Goal: Information Seeking & Learning: Learn about a topic

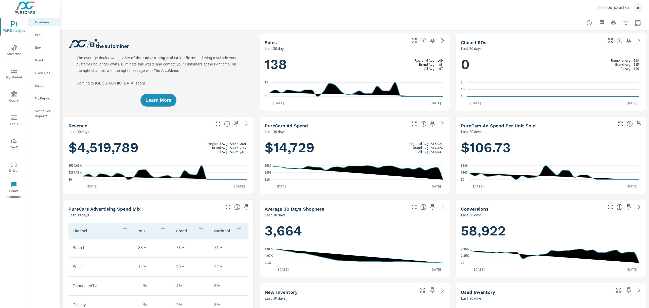
click at [15, 75] on span "My Market" at bounding box center [14, 74] width 24 height 12
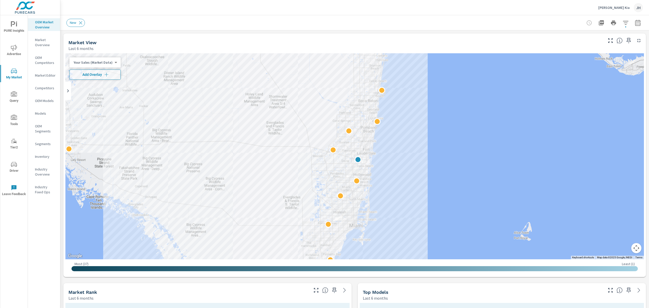
drag, startPoint x: 34, startPoint y: 243, endPoint x: 69, endPoint y: 200, distance: 56.0
click at [34, 243] on div "OEM Market Overview Market Overview OEM Competitors Market Editor Competitors O…" at bounding box center [44, 161] width 32 height 292
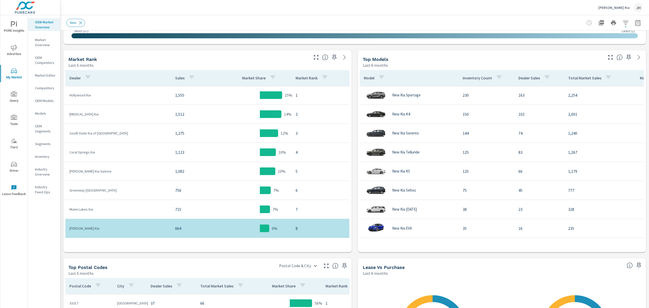
scroll to position [218, 0]
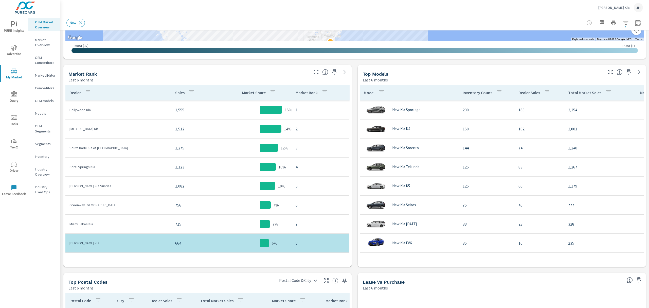
click at [539, 287] on div "Last 6 months" at bounding box center [493, 288] width 260 height 6
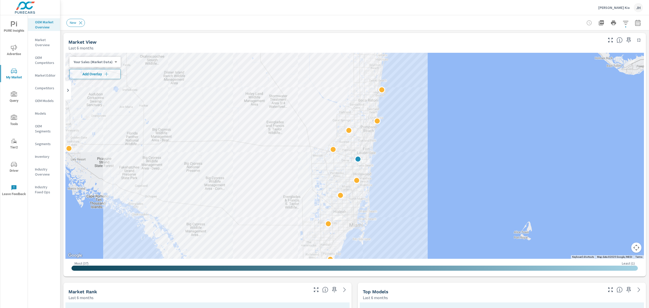
scroll to position [0, 0]
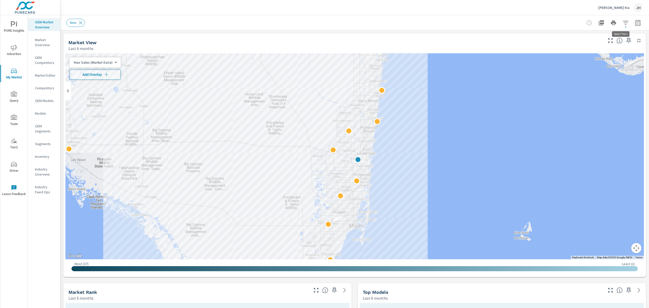
click at [622, 25] on icon "button" at bounding box center [625, 23] width 6 height 6
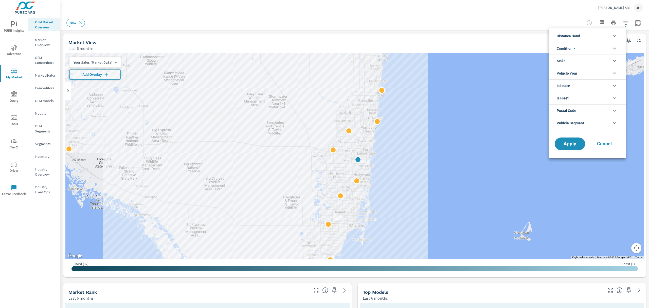
click at [564, 5] on div at bounding box center [324, 154] width 649 height 308
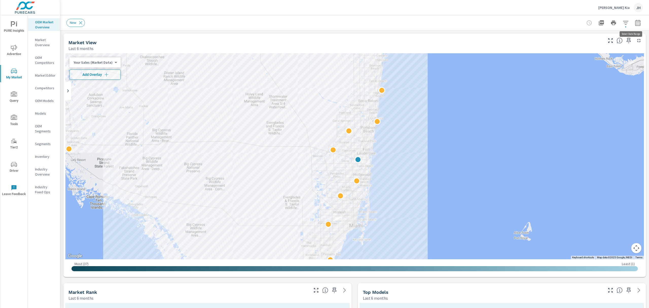
click at [636, 23] on icon "button" at bounding box center [637, 24] width 3 height 2
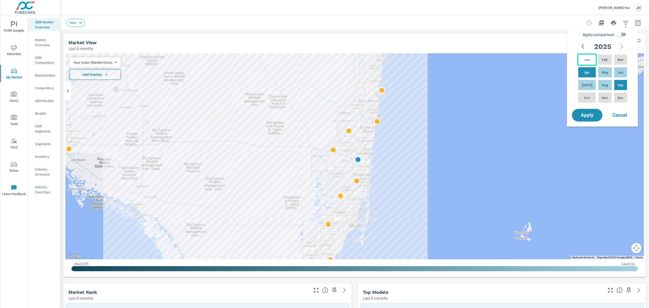
click at [585, 59] on p "Jan" at bounding box center [587, 59] width 6 height 5
click at [620, 83] on p "Sep" at bounding box center [620, 84] width 6 height 5
click at [619, 83] on p "Sep" at bounding box center [620, 84] width 6 height 5
click at [580, 58] on div "Jan" at bounding box center [587, 59] width 20 height 12
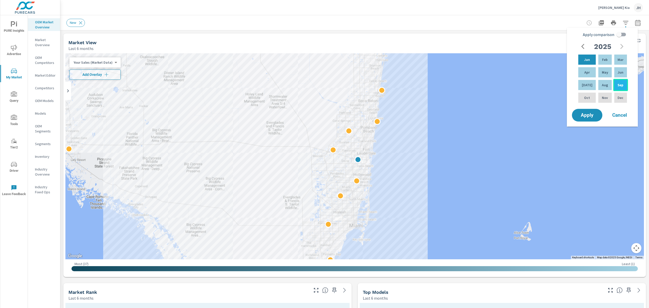
click at [617, 84] on p "Sep" at bounding box center [620, 84] width 6 height 5
click at [589, 117] on span "Apply" at bounding box center [587, 115] width 21 height 5
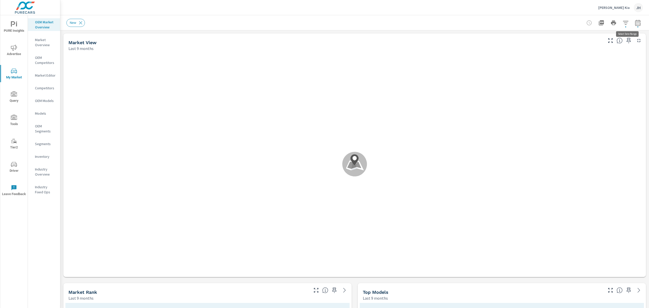
click at [635, 24] on icon "button" at bounding box center [638, 23] width 6 height 6
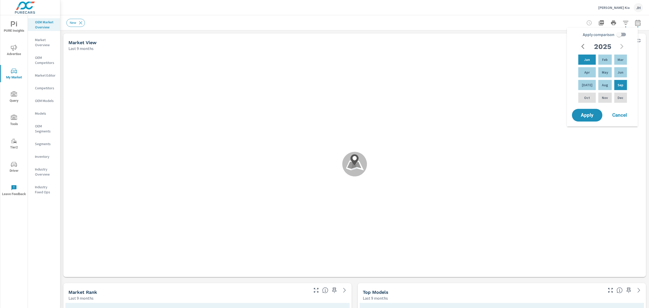
click at [584, 46] on icon "button" at bounding box center [584, 46] width 6 height 6
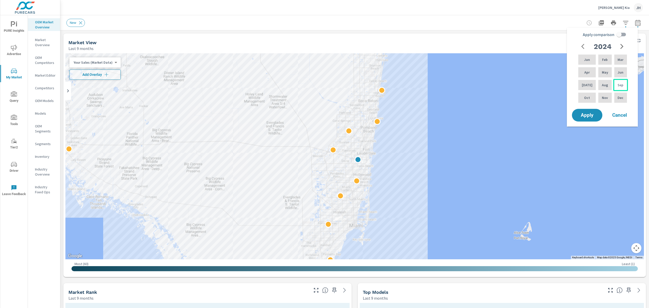
click at [618, 83] on p "Sep" at bounding box center [620, 84] width 6 height 5
click at [619, 44] on icon "button" at bounding box center [622, 46] width 6 height 6
click at [618, 84] on p "Sep" at bounding box center [620, 84] width 6 height 5
click at [583, 115] on span "Apply" at bounding box center [587, 115] width 21 height 5
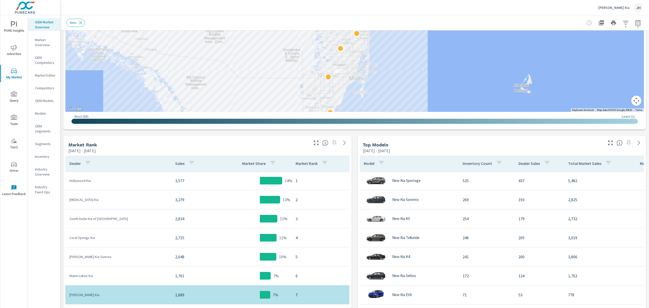
scroll to position [183, 0]
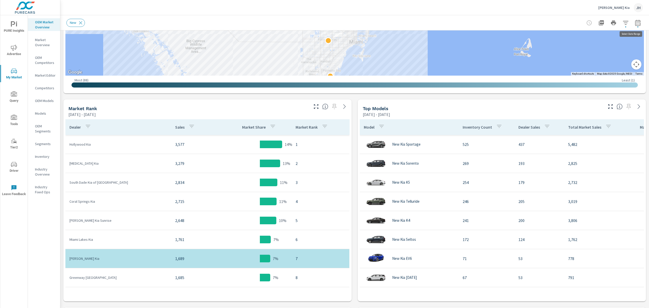
click at [636, 24] on icon "button" at bounding box center [637, 24] width 3 height 2
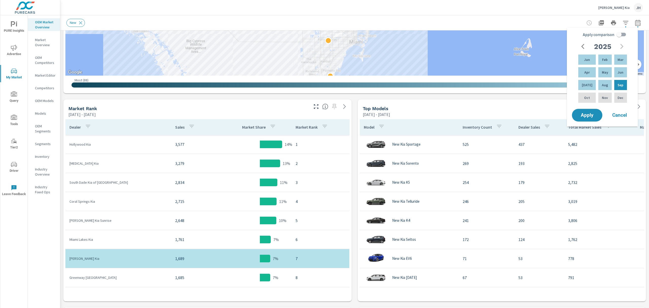
click at [583, 45] on icon "button" at bounding box center [584, 46] width 6 height 6
click at [189, 128] on icon "button" at bounding box center [191, 126] width 5 height 3
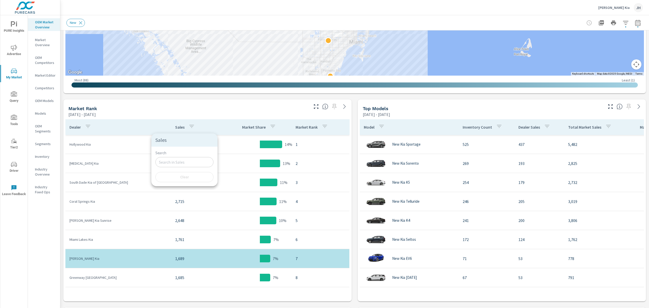
click at [213, 107] on div at bounding box center [324, 154] width 649 height 308
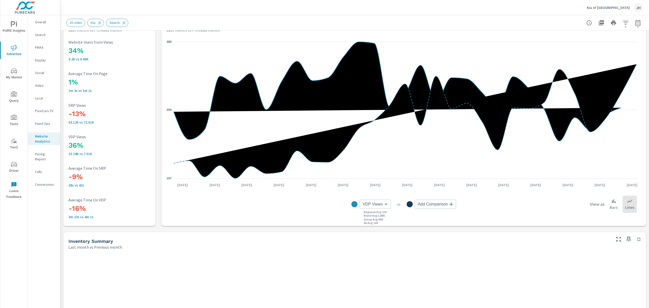
scroll to position [34, 0]
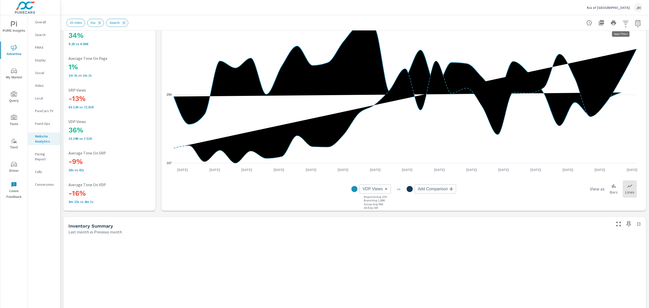
click at [622, 23] on icon "button" at bounding box center [625, 23] width 6 height 6
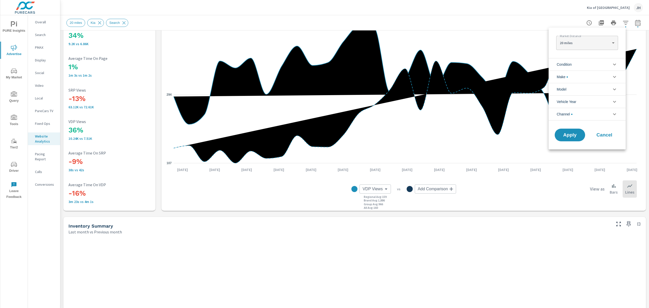
scroll to position [11, 0]
click at [45, 229] on div at bounding box center [324, 154] width 649 height 308
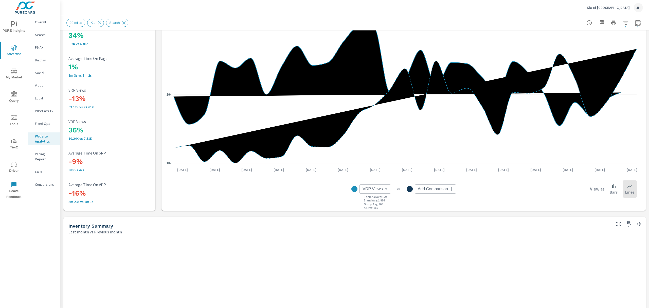
click at [636, 23] on button "button" at bounding box center [638, 23] width 10 height 10
select select "Last month"
select select "Previous month"
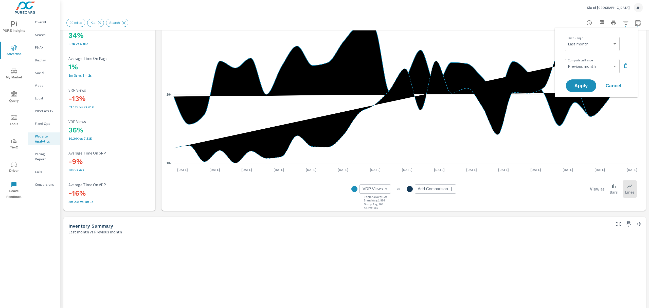
click at [622, 22] on icon "button" at bounding box center [625, 23] width 6 height 6
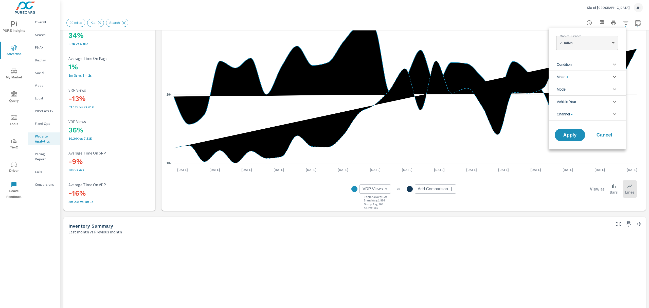
click at [590, 62] on li "Condition" at bounding box center [586, 64] width 77 height 12
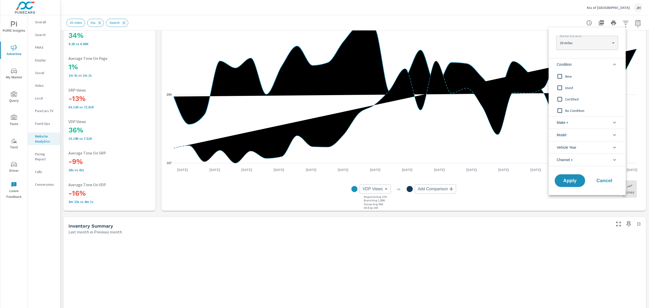
click at [558, 75] on input "filter options" at bounding box center [559, 76] width 11 height 11
click at [568, 180] on span "Apply" at bounding box center [569, 180] width 21 height 5
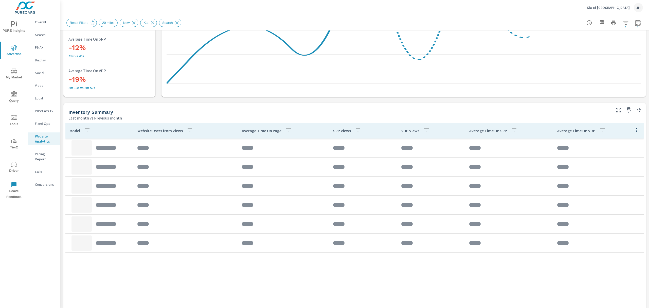
scroll to position [165, 0]
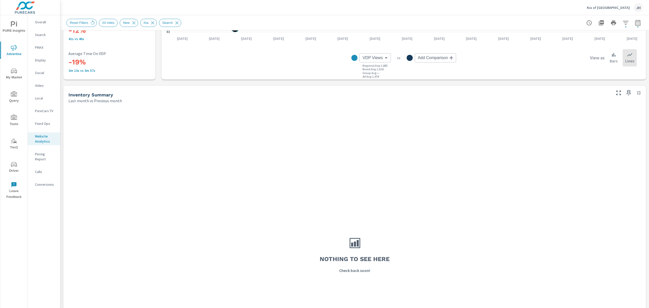
drag, startPoint x: 13, startPoint y: 160, endPoint x: 193, endPoint y: 43, distance: 214.8
click at [48, 231] on div "Overall Search PMAX Display Social Video Local PureCars TV Fixed Ops Website An…" at bounding box center [44, 161] width 32 height 292
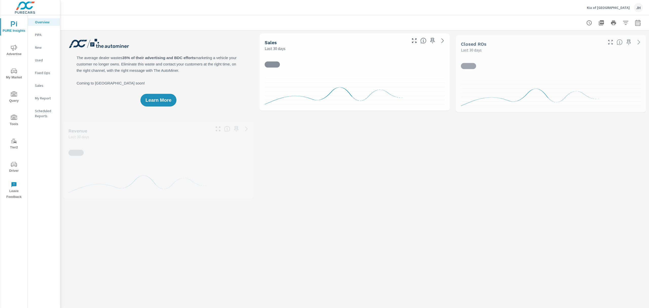
click at [10, 164] on span "Driver" at bounding box center [14, 167] width 24 height 12
